Goal: Information Seeking & Learning: Learn about a topic

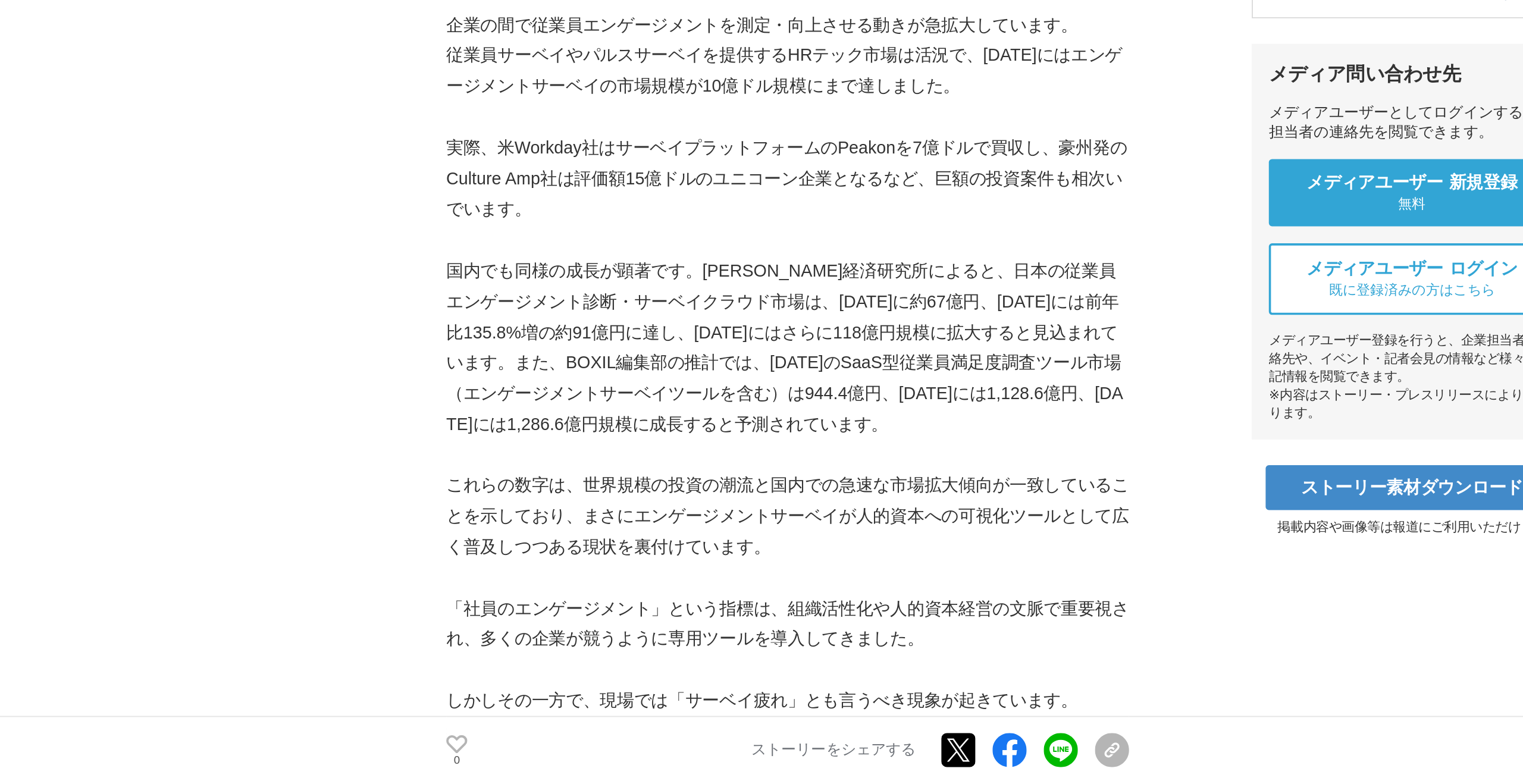
scroll to position [69, 0]
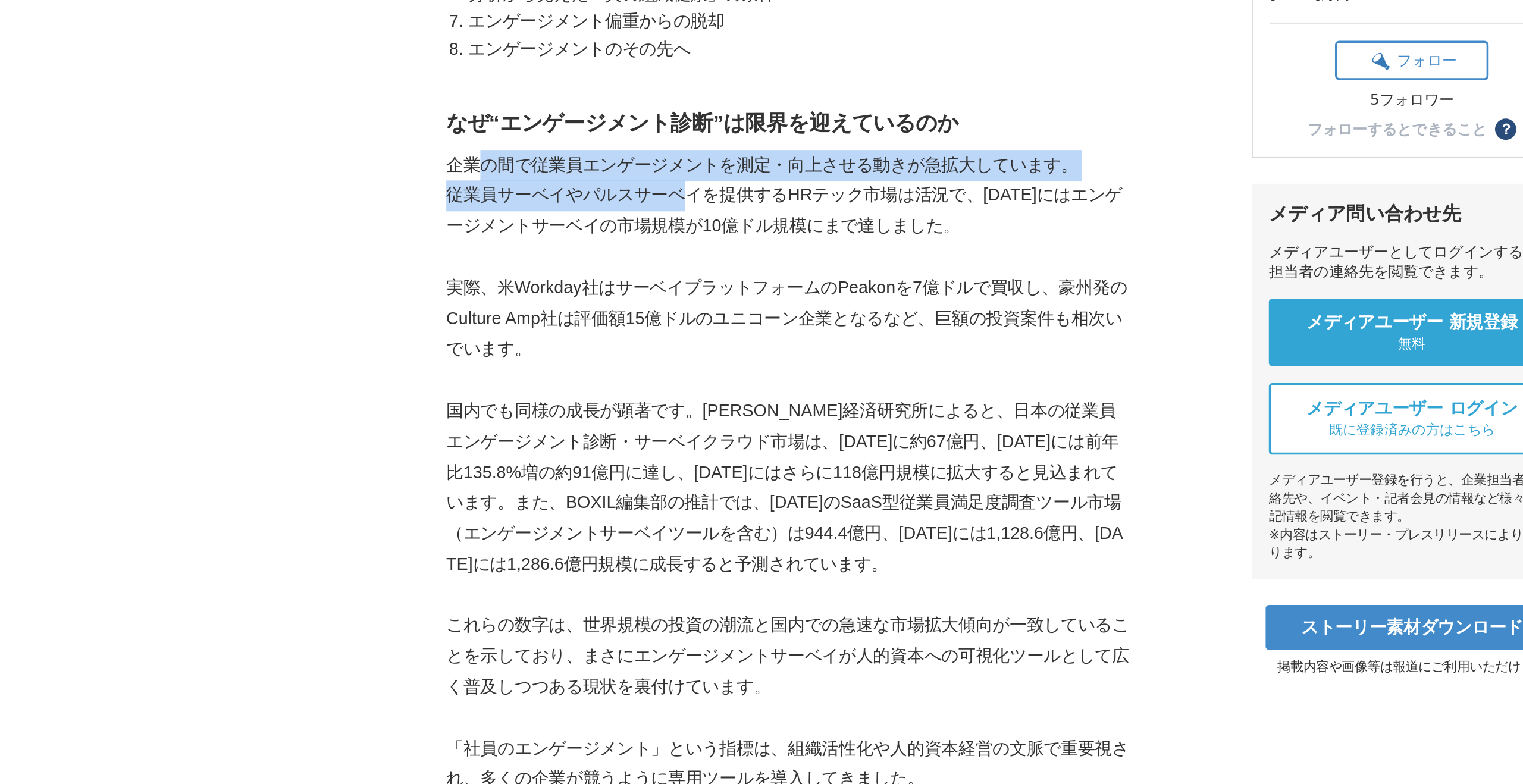
drag, startPoint x: 462, startPoint y: 363, endPoint x: 576, endPoint y: 376, distance: 114.7
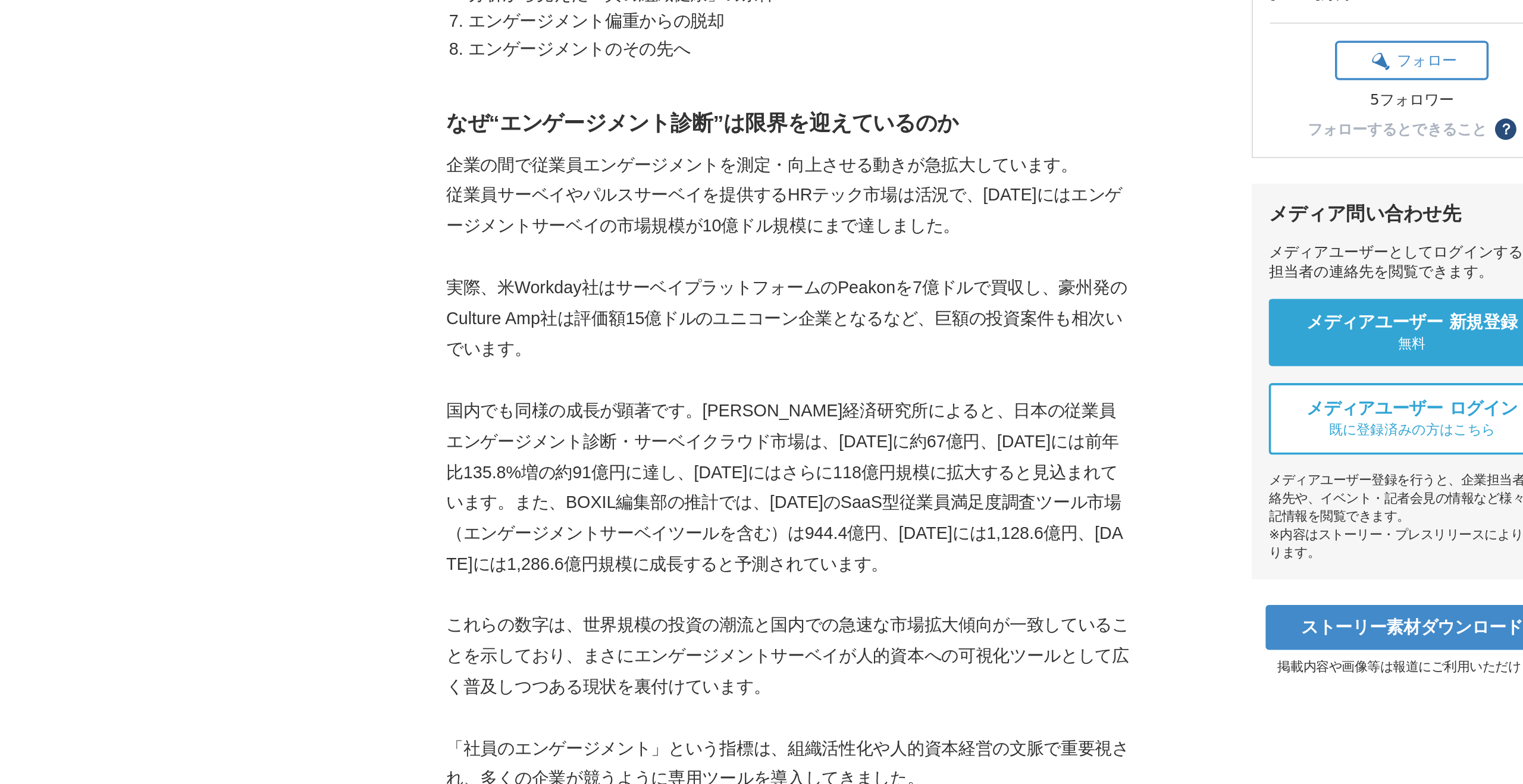
click at [629, 520] on p "国内でも同様の成長が顕著です。[PERSON_NAME]経済研究所によると、日本の従業員エンゲージメント診断・サーベイクラウド市場は、[DATE]に約67億円…" at bounding box center [636, 543] width 381 height 103
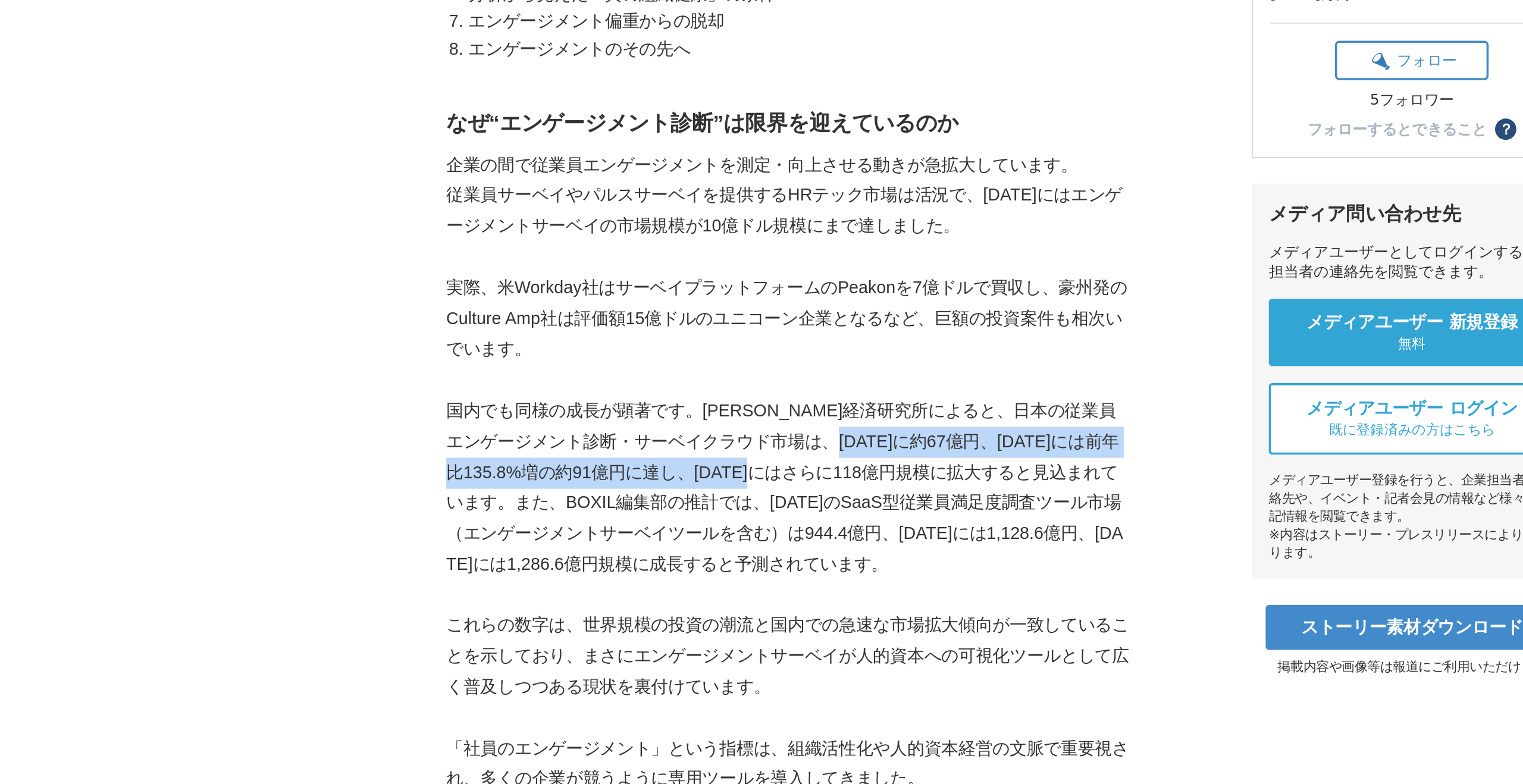
drag, startPoint x: 678, startPoint y: 520, endPoint x: 669, endPoint y: 525, distance: 10.3
click at [669, 525] on p "国内でも同様の成長が顕著です。[PERSON_NAME]経済研究所によると、日本の従業員エンゲージメント診断・サーベイクラウド市場は、[DATE]に約67億円…" at bounding box center [636, 543] width 381 height 103
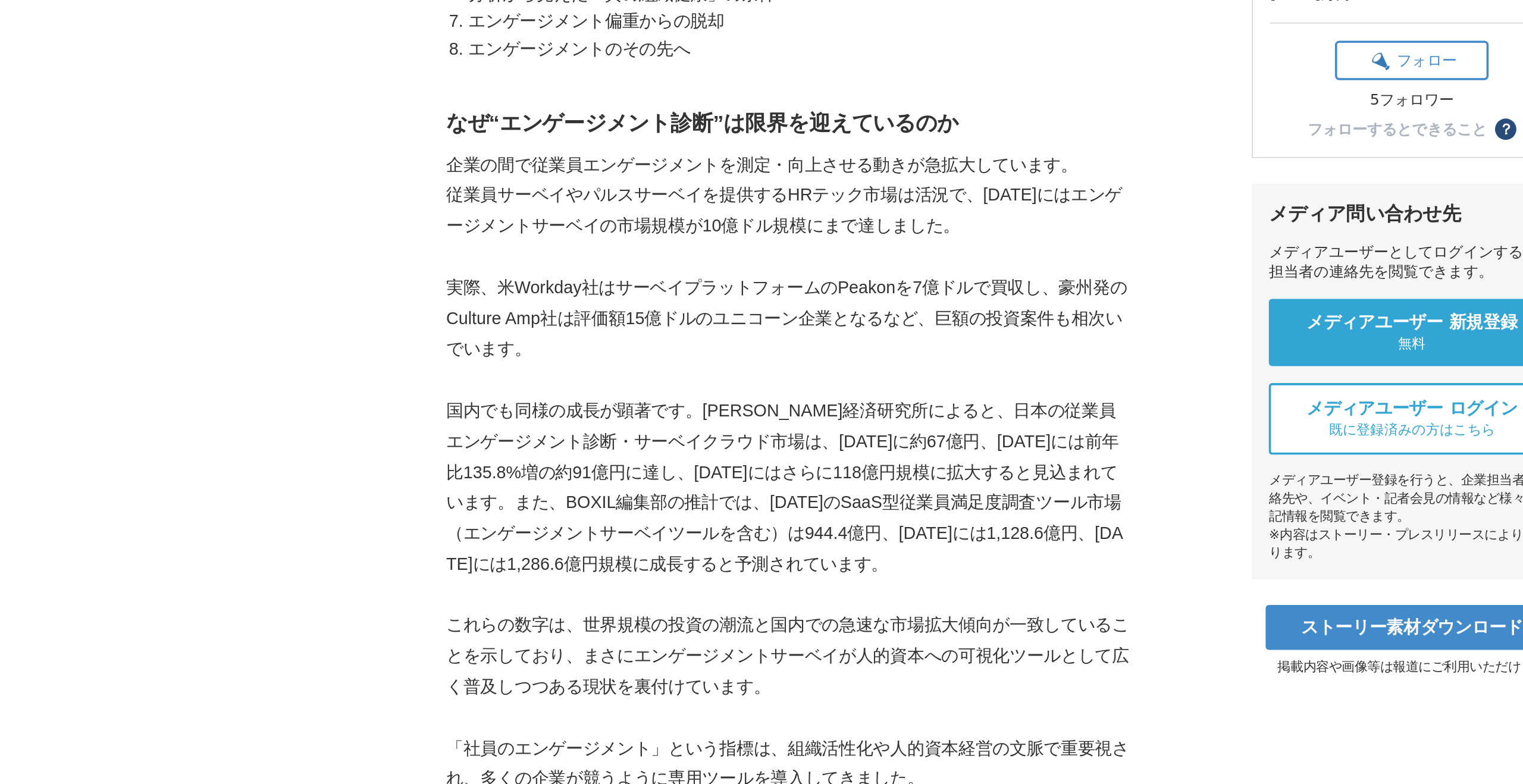
click at [706, 504] on p "国内でも同様の成長が顕著です。[PERSON_NAME]経済研究所によると、日本の従業員エンゲージメント診断・サーベイクラウド市場は、[DATE]に約67億円…" at bounding box center [636, 543] width 381 height 103
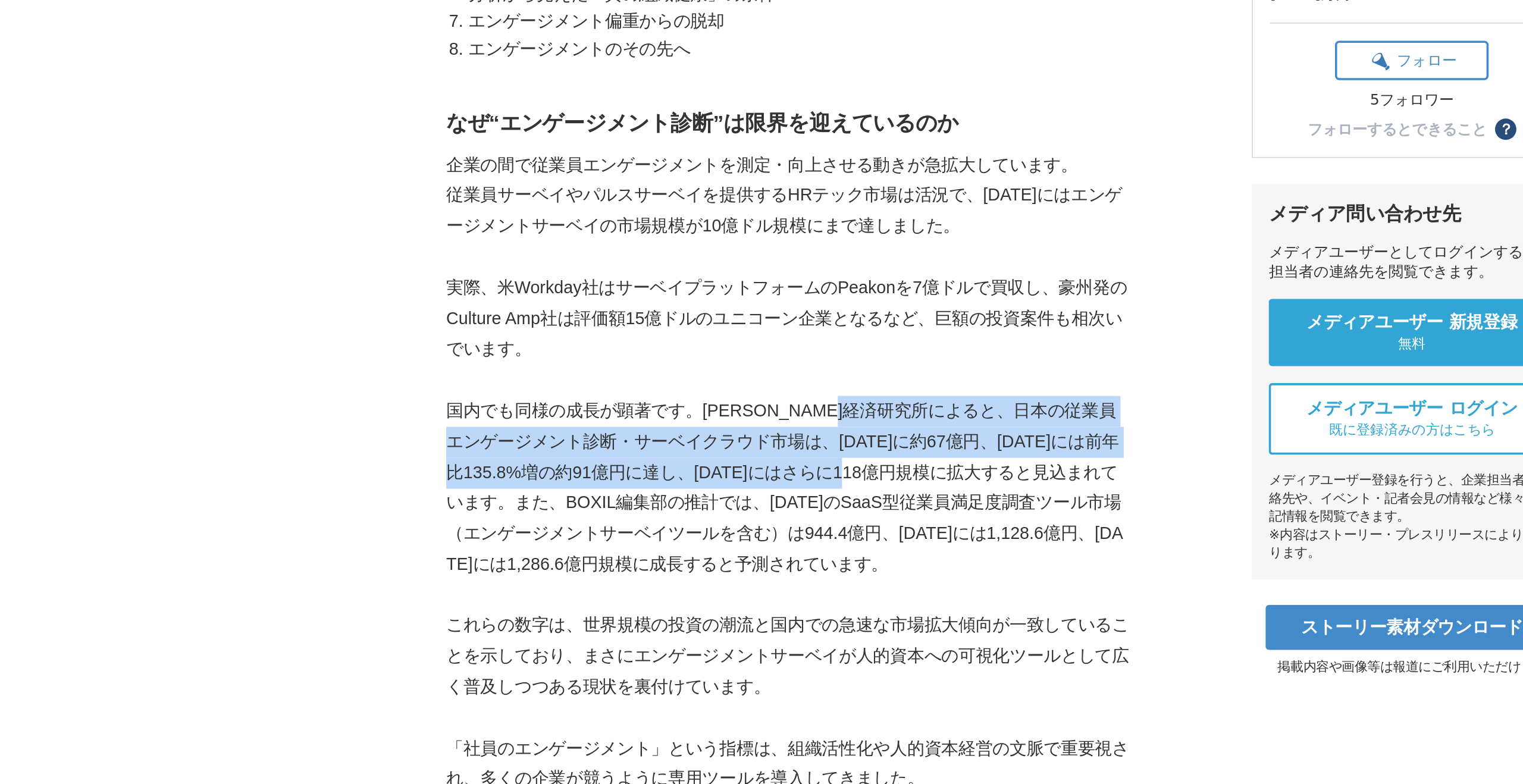
drag, startPoint x: 704, startPoint y: 497, endPoint x: 720, endPoint y: 532, distance: 38.5
click at [720, 532] on p "国内でも同様の成長が顕著です。[PERSON_NAME]経済研究所によると、日本の従業員エンゲージメント診断・サーベイクラウド市場は、[DATE]に約67億円…" at bounding box center [636, 543] width 381 height 103
click at [720, 532] on p "国内でも同様の成長が顕著です。[PERSON_NAME]経済研究所によると、日本の従業員エンゲージメント診断・サーベイクラウド市場は、[DATE]に約67億円…" at bounding box center [636, 543] width 381 height 103
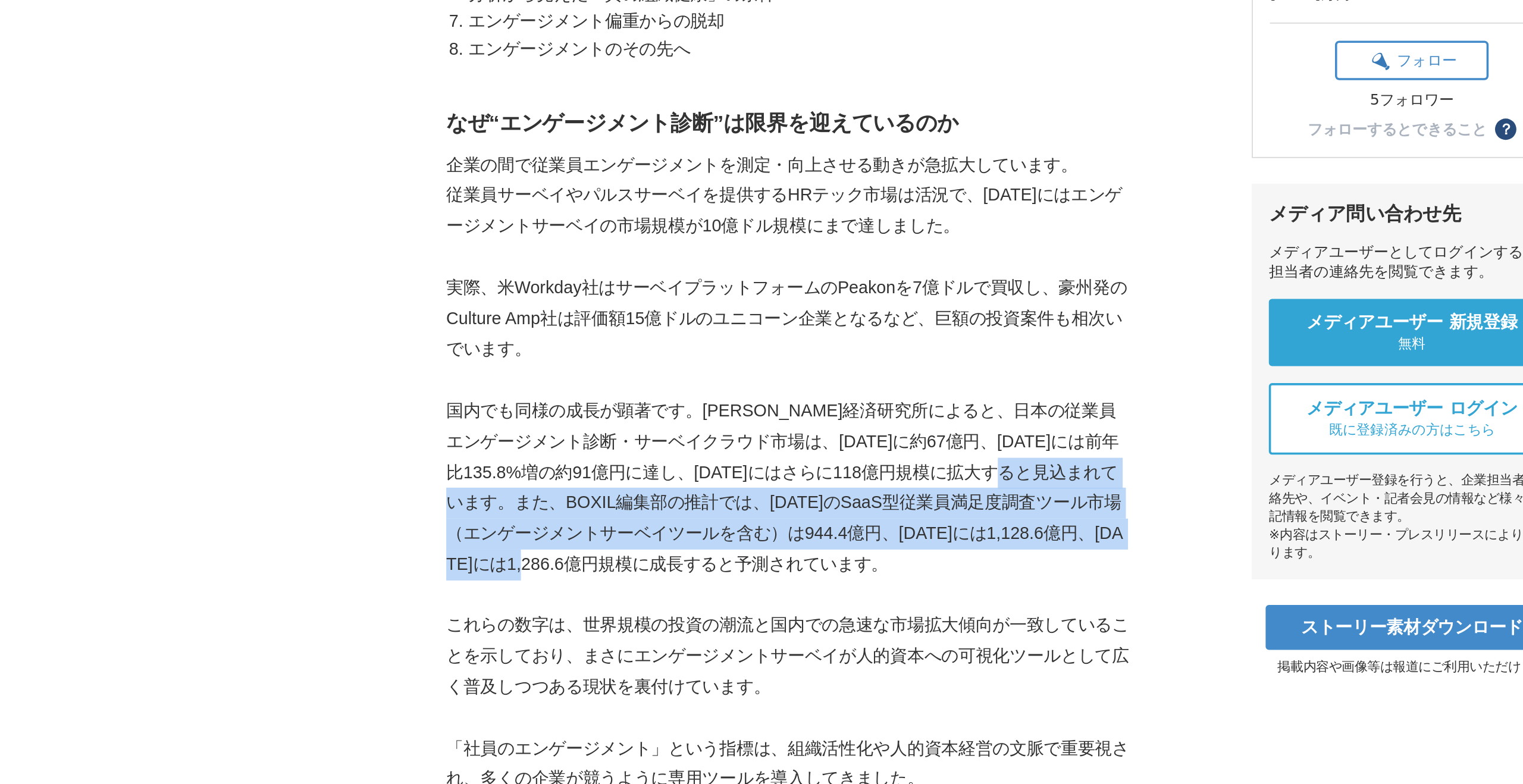
drag, startPoint x: 812, startPoint y: 536, endPoint x: 547, endPoint y: 588, distance: 270.1
click at [547, 588] on p "国内でも同様の成長が顕著です。[PERSON_NAME]経済研究所によると、日本の従業員エンゲージメント診断・サーベイクラウド市場は、[DATE]に約67億円…" at bounding box center [636, 543] width 381 height 103
copy p "BOXIL編集部の推計では、[DATE]のSaaS型従業員満足度調査ツール市場（エンゲージメントサーベイツールを含む）は944.4億円、[DATE]には1,1…"
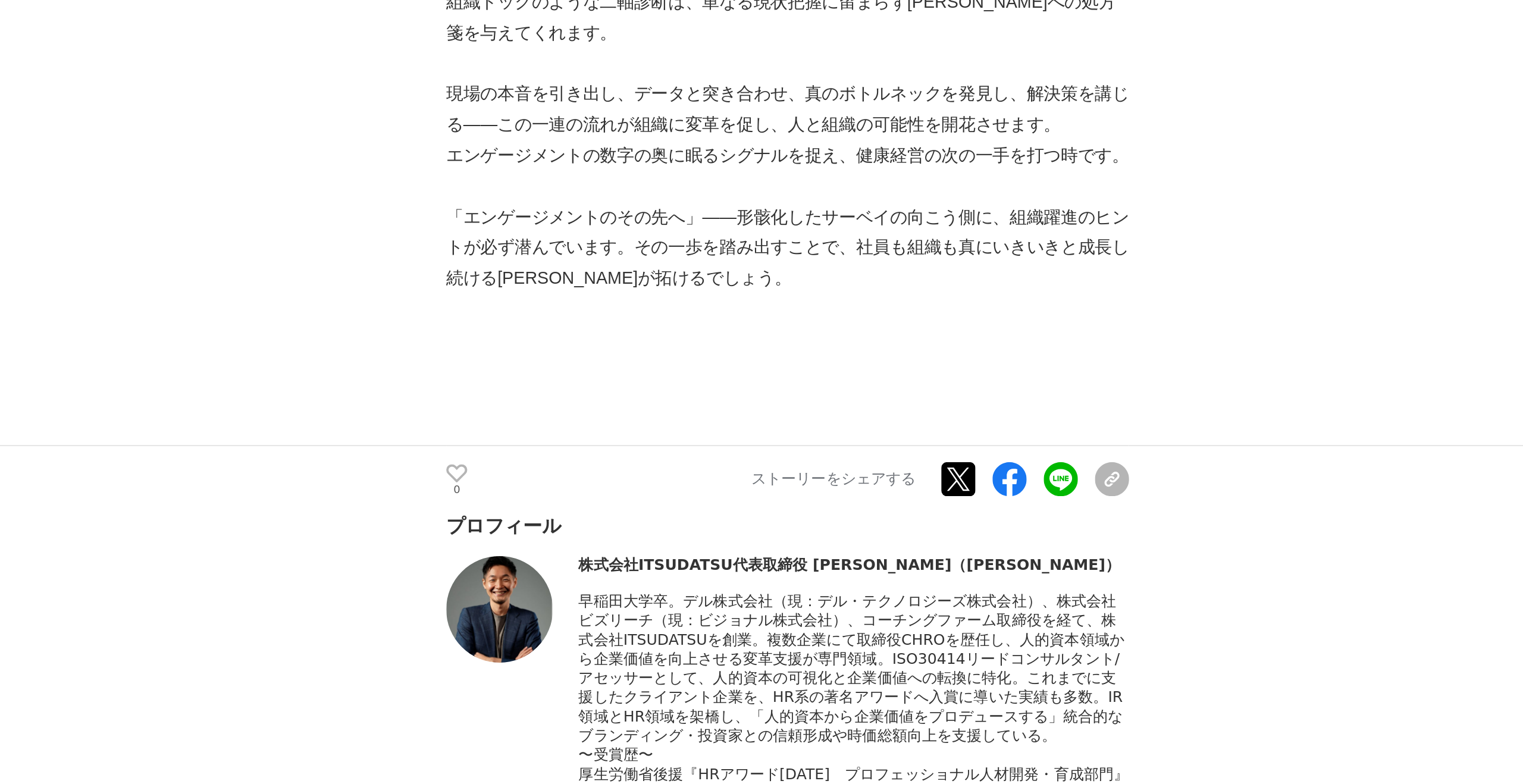
scroll to position [6389, 0]
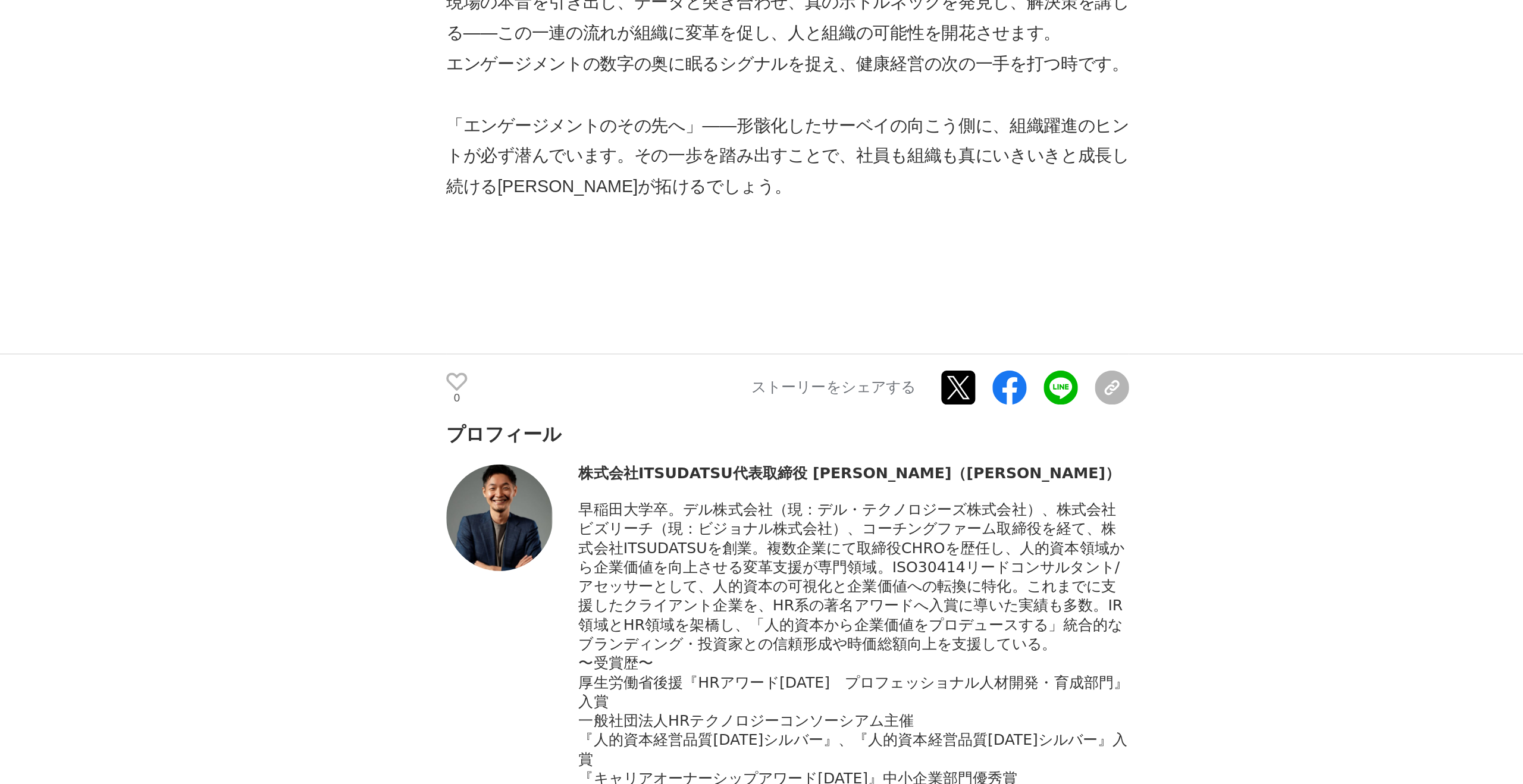
drag, startPoint x: 554, startPoint y: 529, endPoint x: 596, endPoint y: 534, distance: 42.3
click at [598, 606] on div "株式会社ITSUDATSU代表取締役 [PERSON_NAME]（[PERSON_NAME]）" at bounding box center [673, 611] width 307 height 11
click at [578, 606] on div "株式会社ITSUDATSU代表取締役 [PERSON_NAME]（[PERSON_NAME]）" at bounding box center [673, 611] width 307 height 11
click at [549, 606] on div "株式会社ITSUDATSU代表取締役 [PERSON_NAME]（[PERSON_NAME]）" at bounding box center [673, 611] width 307 height 11
drag, startPoint x: 554, startPoint y: 528, endPoint x: 601, endPoint y: 529, distance: 47.0
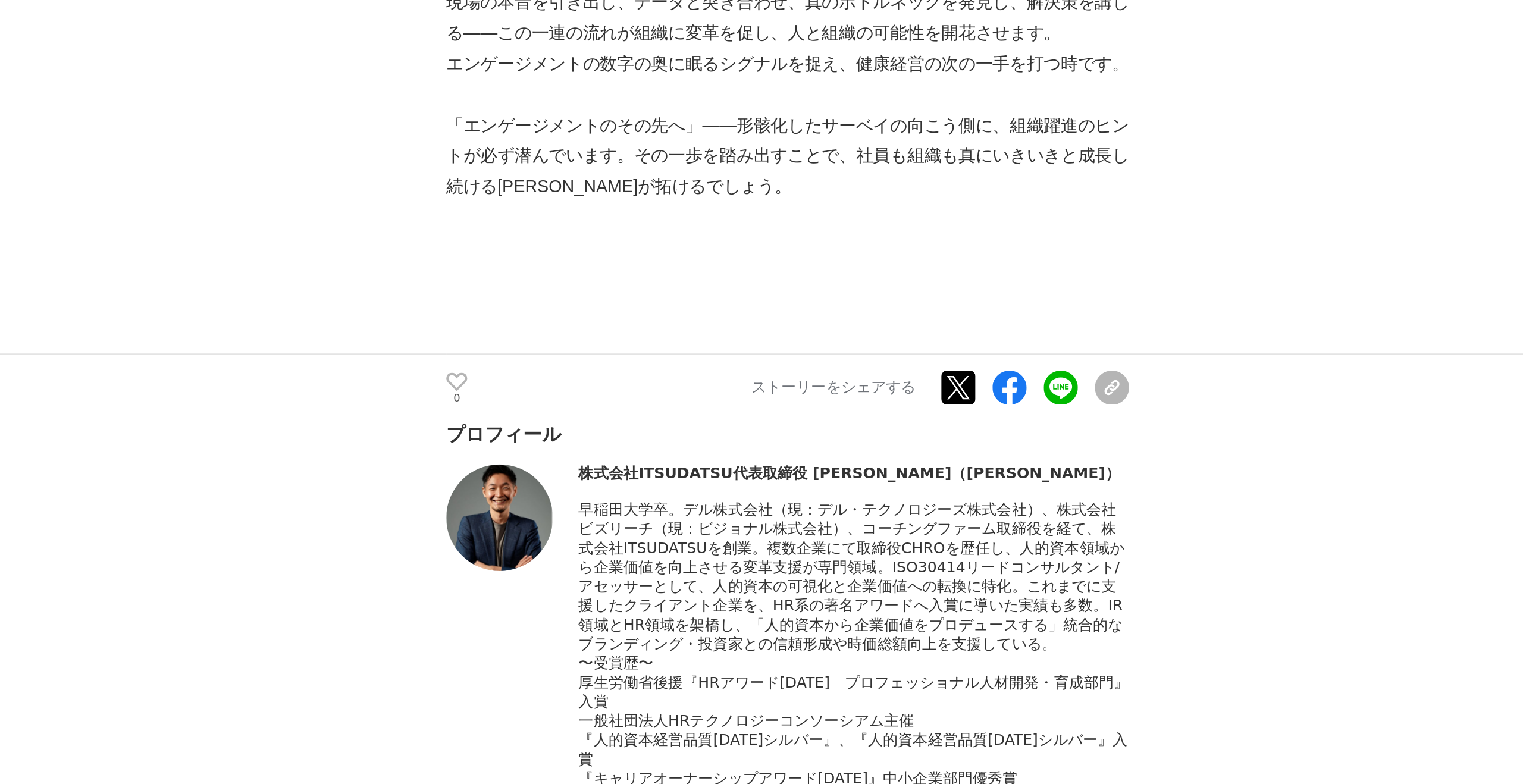
click at [601, 606] on div "株式会社ITSUDATSU代表取締役 [PERSON_NAME]（[PERSON_NAME]）" at bounding box center [673, 611] width 307 height 11
